Goal: Register for event/course

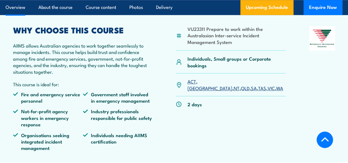
scroll to position [198, 0]
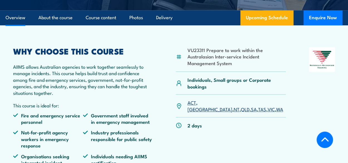
click at [251, 106] on link "SA" at bounding box center [254, 109] width 6 height 7
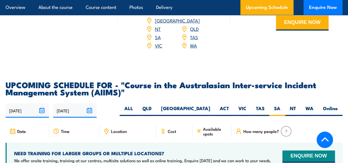
scroll to position [872, 0]
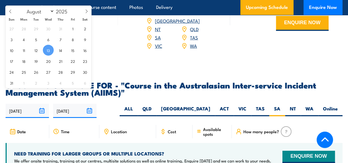
click at [21, 104] on input "[DATE]" at bounding box center [27, 111] width 43 height 14
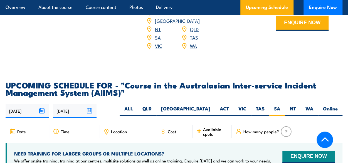
click at [138, 104] on div "13/08/2025 09/02/2026" at bounding box center [174, 111] width 337 height 14
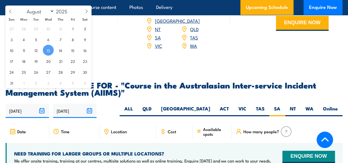
click at [18, 104] on input "[DATE]" at bounding box center [27, 111] width 43 height 14
click at [47, 50] on span "13" at bounding box center [48, 50] width 11 height 11
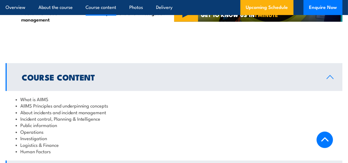
scroll to position [488, 0]
